Goal: Transaction & Acquisition: Purchase product/service

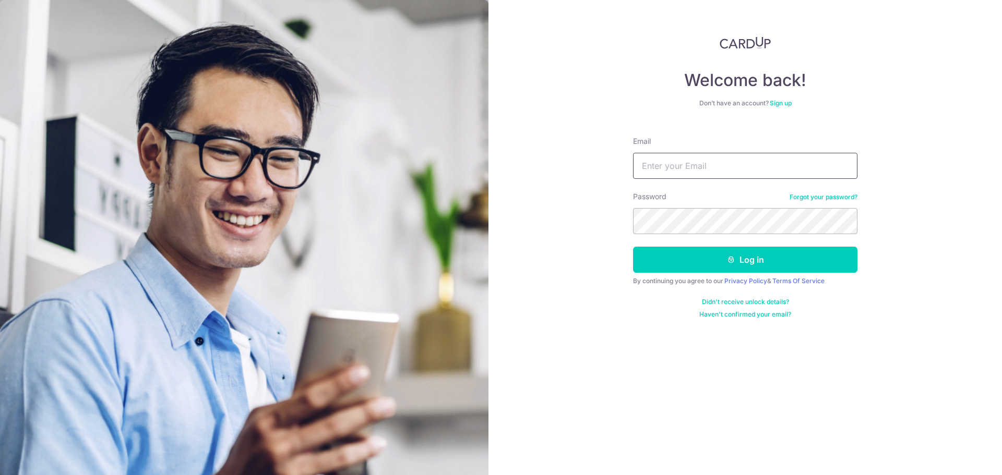
drag, startPoint x: 707, startPoint y: 165, endPoint x: 708, endPoint y: 173, distance: 7.9
click at [708, 164] on input "Email" at bounding box center [745, 166] width 224 height 26
type input "[EMAIL_ADDRESS][DOMAIN_NAME]"
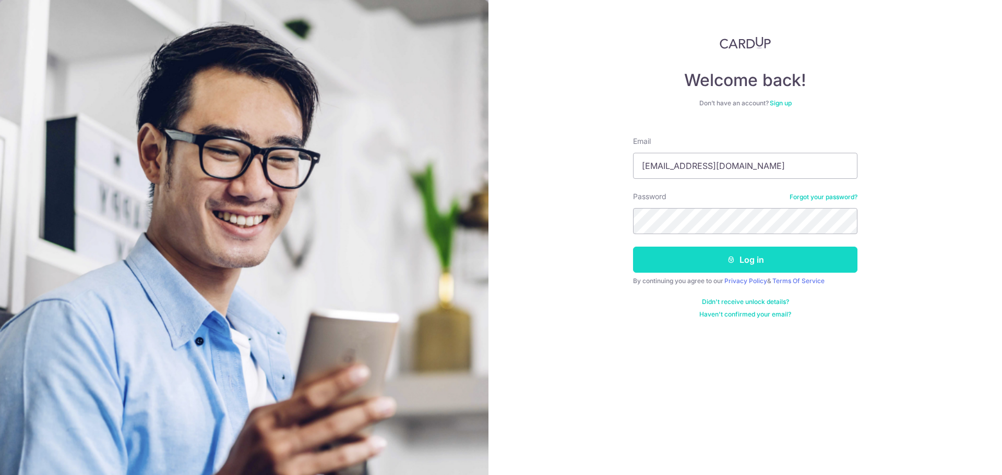
click at [766, 258] on button "Log in" at bounding box center [745, 260] width 224 height 26
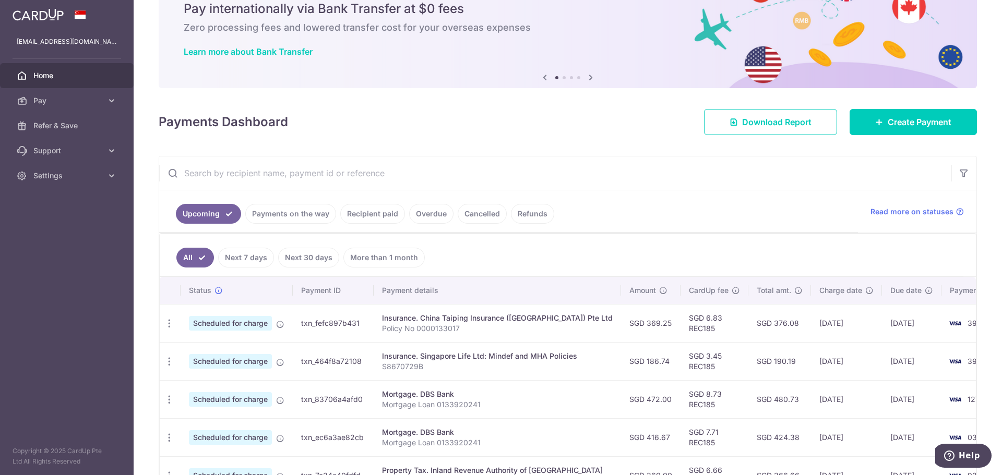
scroll to position [157, 0]
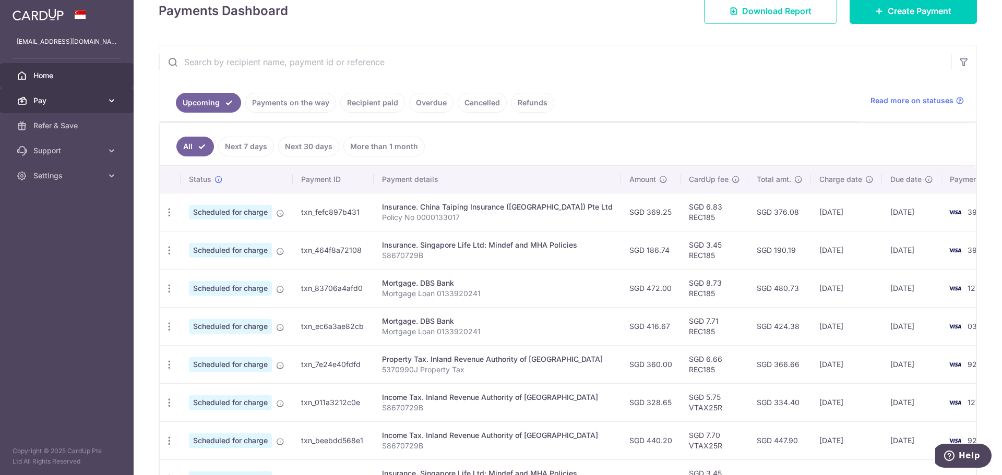
click at [67, 99] on span "Pay" at bounding box center [67, 101] width 69 height 10
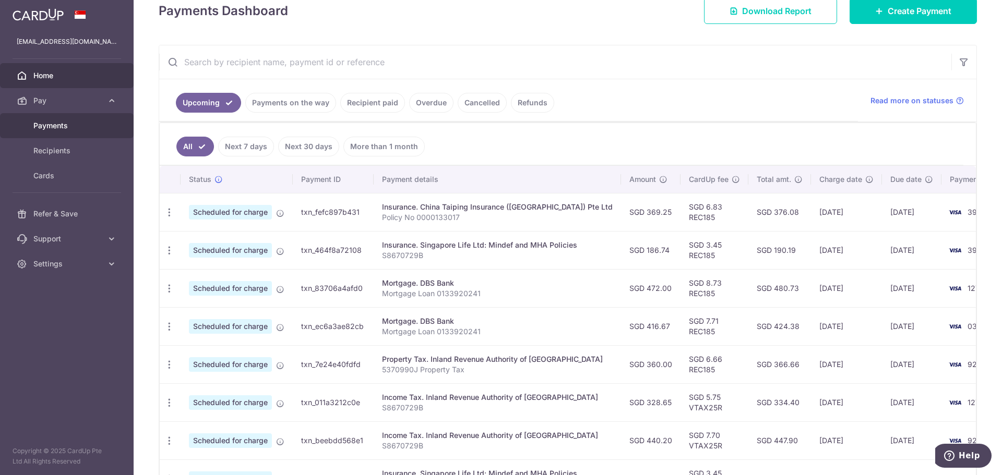
click at [71, 130] on span "Payments" at bounding box center [67, 126] width 69 height 10
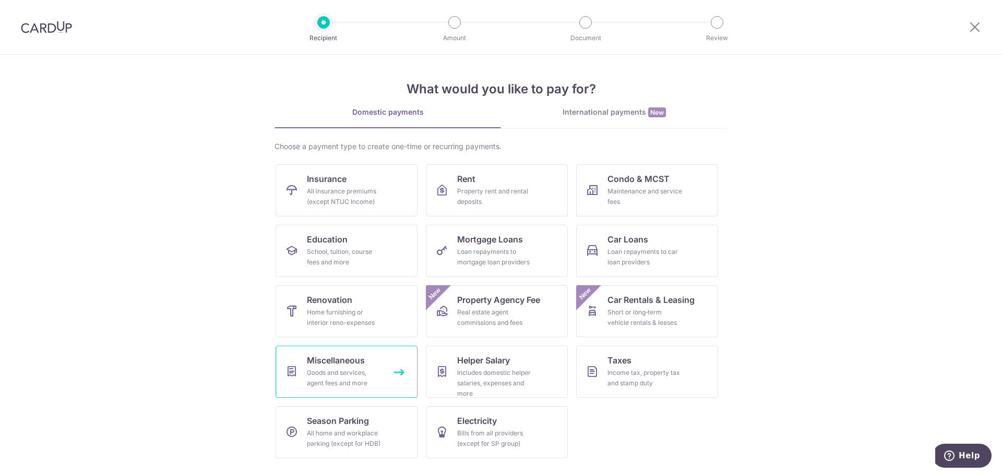
click at [347, 371] on div "Goods and services, agent fees and more" at bounding box center [344, 378] width 75 height 21
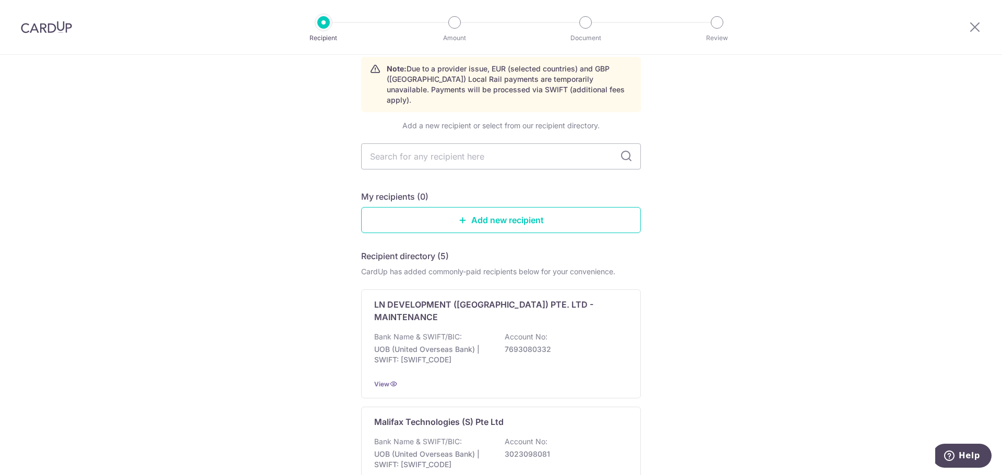
scroll to position [44, 0]
click at [457, 209] on link "Add new recipient" at bounding box center [501, 222] width 280 height 26
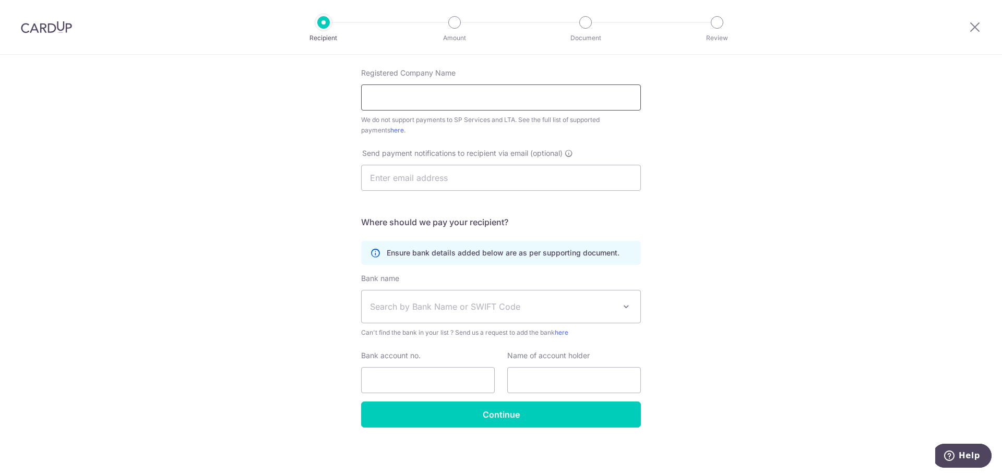
scroll to position [227, 0]
